Goal: Find specific page/section: Find specific page/section

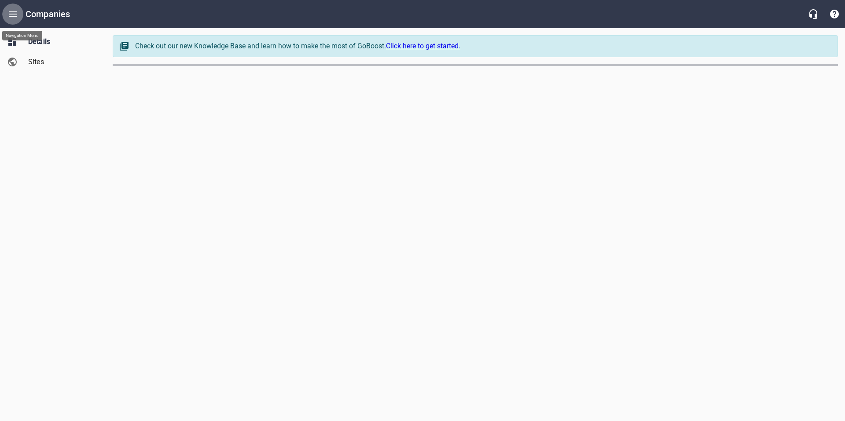
click at [16, 10] on icon "Open drawer" at bounding box center [12, 14] width 11 height 11
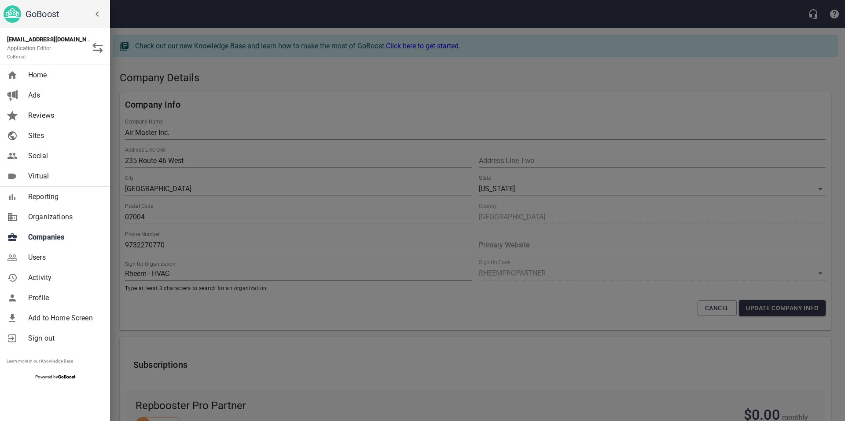
click at [44, 238] on span "Companies" at bounding box center [63, 237] width 71 height 11
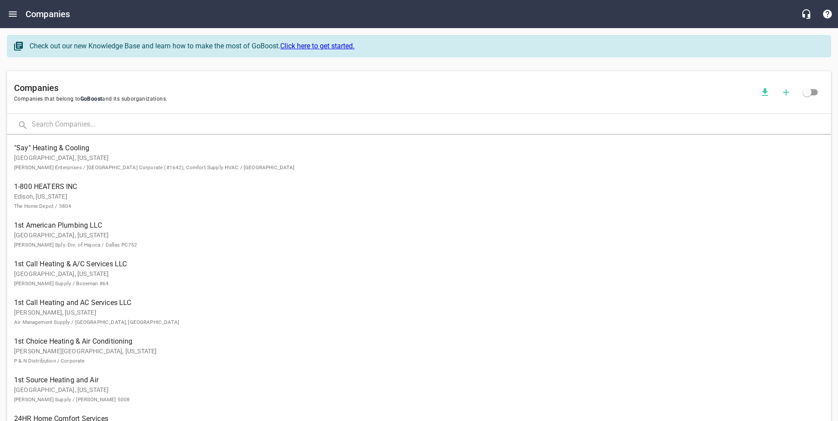
click at [113, 124] on input "text" at bounding box center [431, 125] width 799 height 19
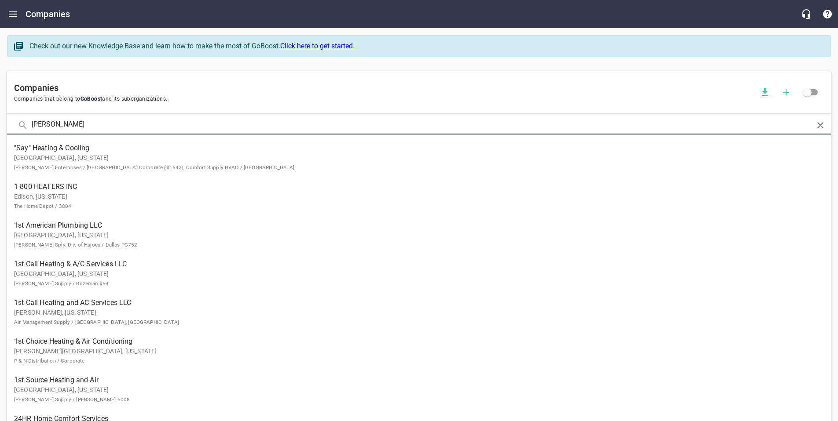
type input "[PERSON_NAME]"
click button at bounding box center [0, 0] width 0 height 0
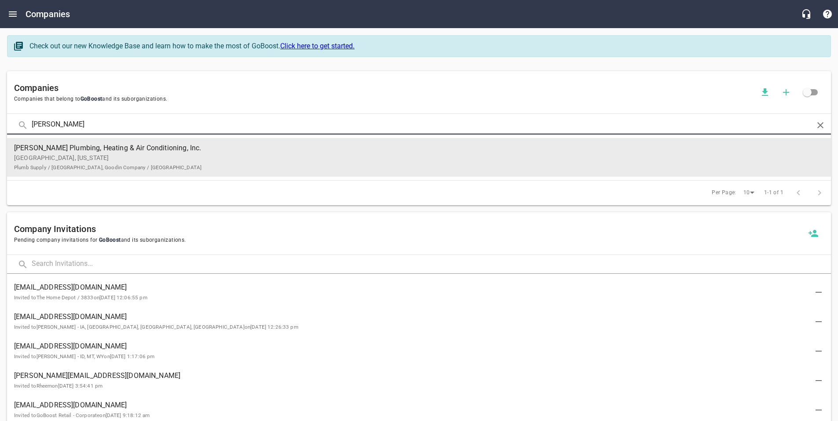
click at [127, 151] on span "[PERSON_NAME] Plumbing, Heating & Air Conditioning, Inc." at bounding box center [412, 148] width 796 height 11
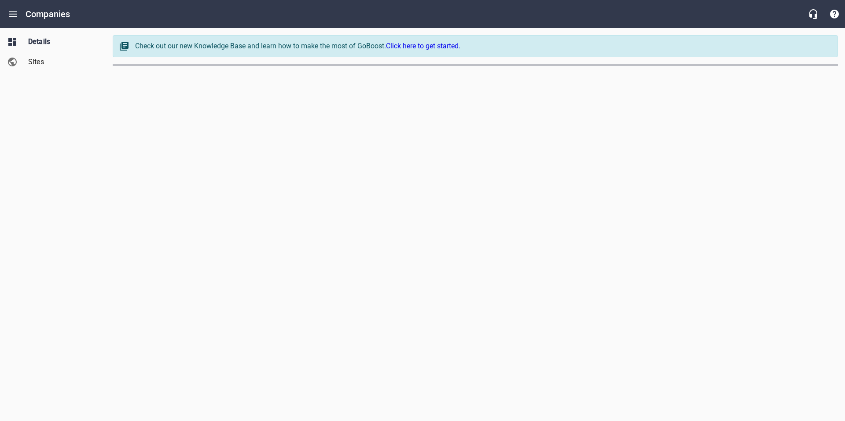
select select "[US_STATE]"
select select "4419"
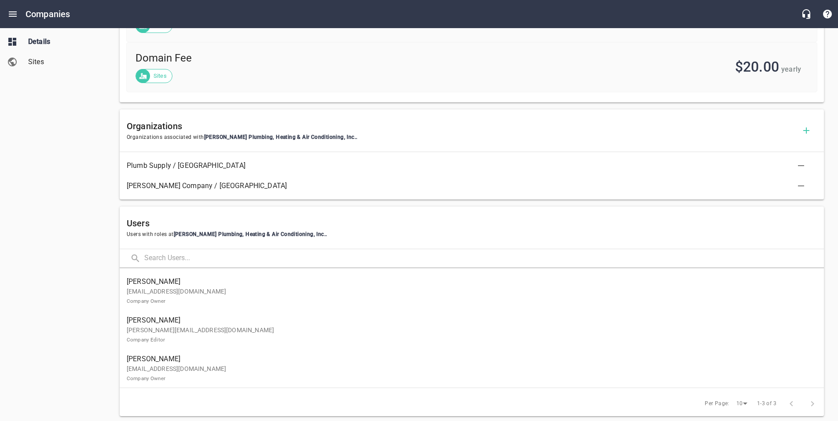
scroll to position [426, 0]
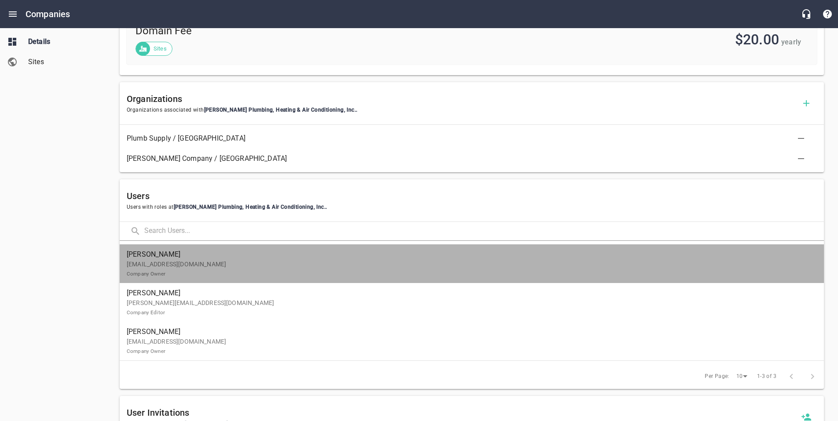
click at [428, 274] on p "[EMAIL_ADDRESS][DOMAIN_NAME] Company Owner" at bounding box center [468, 269] width 683 height 18
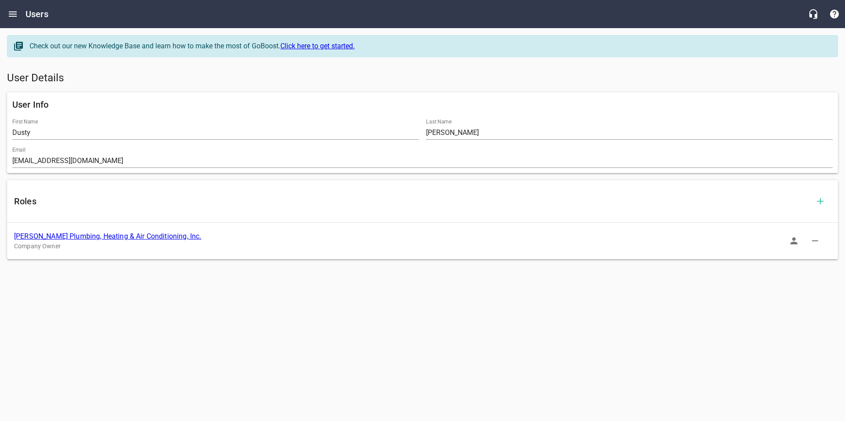
click at [797, 241] on icon "button" at bounding box center [793, 241] width 11 height 11
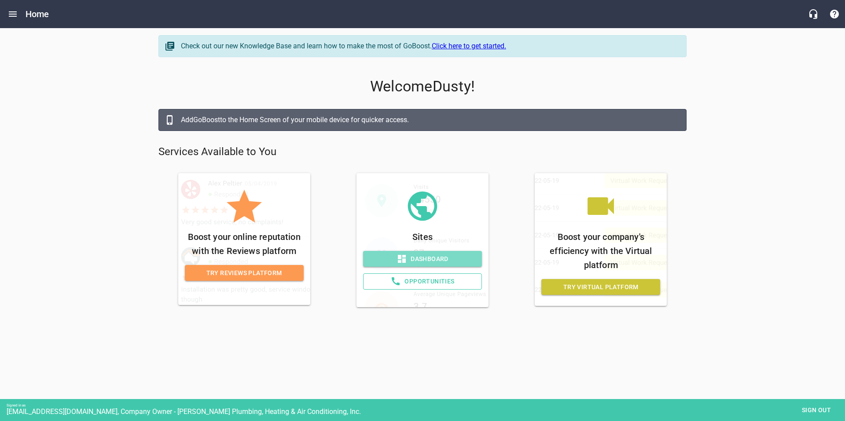
click at [438, 255] on span "Dashboard" at bounding box center [422, 259] width 105 height 11
